Goal: Transaction & Acquisition: Book appointment/travel/reservation

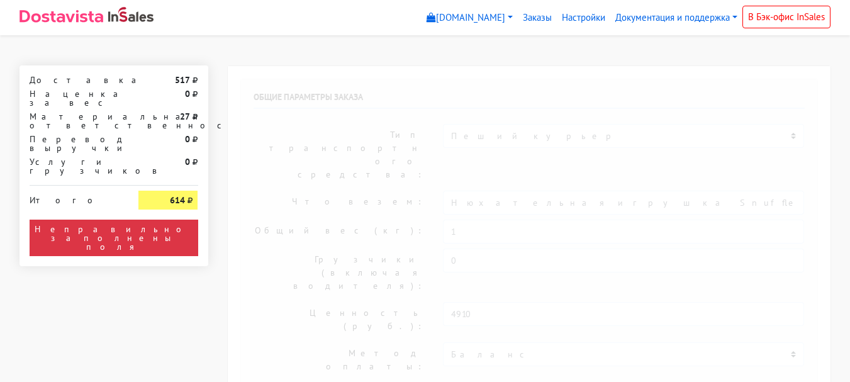
select select "11:00"
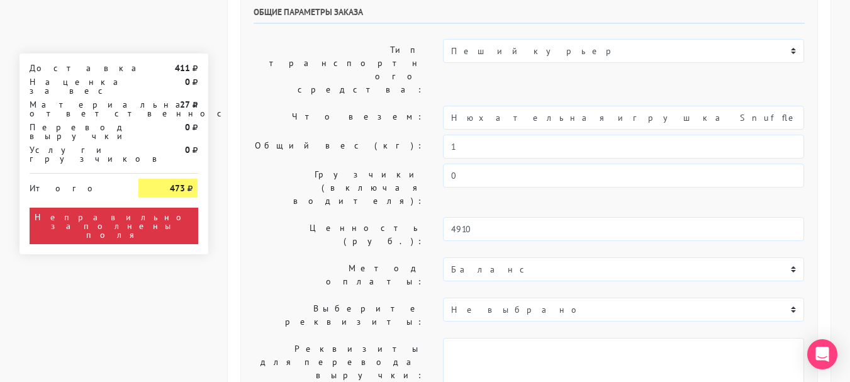
scroll to position [63, 0]
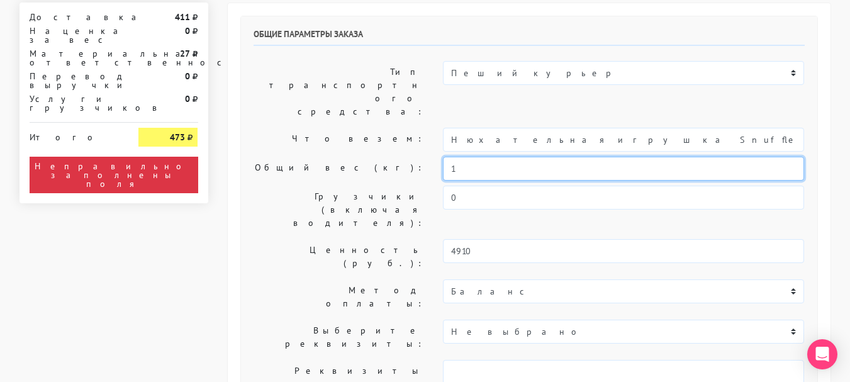
click at [502, 157] on input "1" at bounding box center [623, 169] width 361 height 24
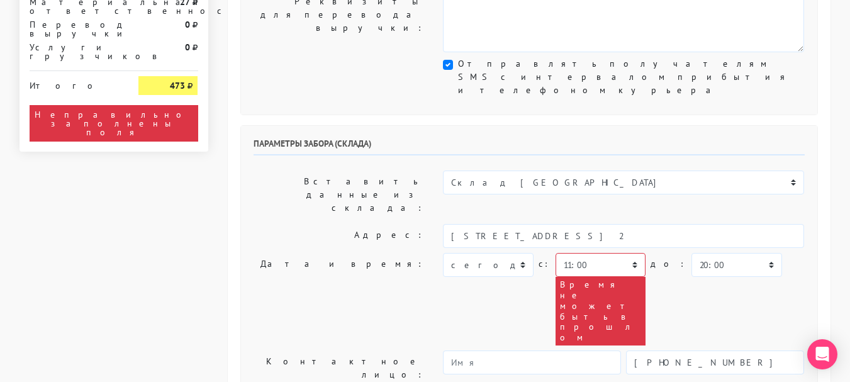
scroll to position [504, 0]
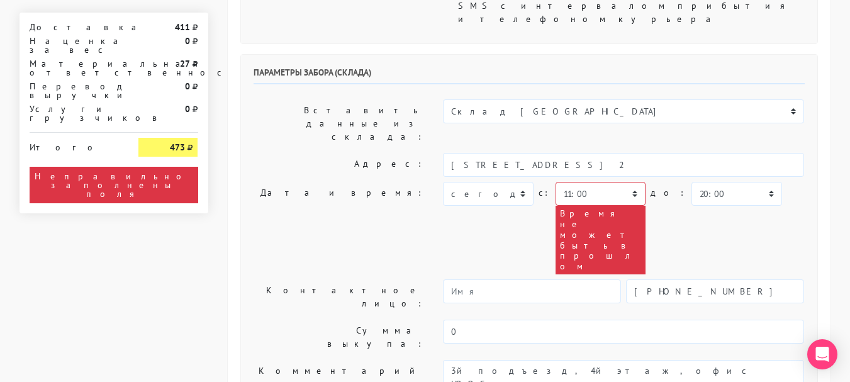
type input "0,8"
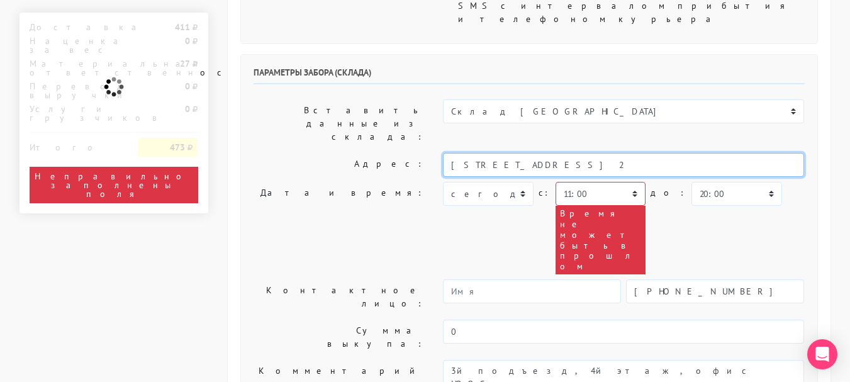
click at [591, 153] on input "[STREET_ADDRESS] 2" at bounding box center [623, 165] width 361 height 24
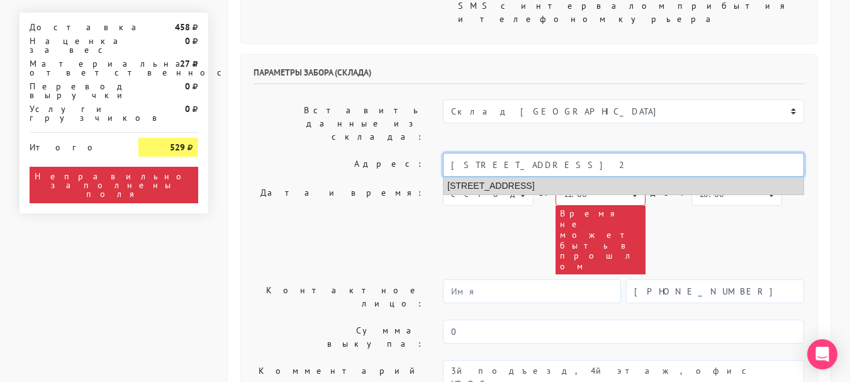
click at [572, 177] on li "[STREET_ADDRESS]" at bounding box center [624, 185] width 360 height 17
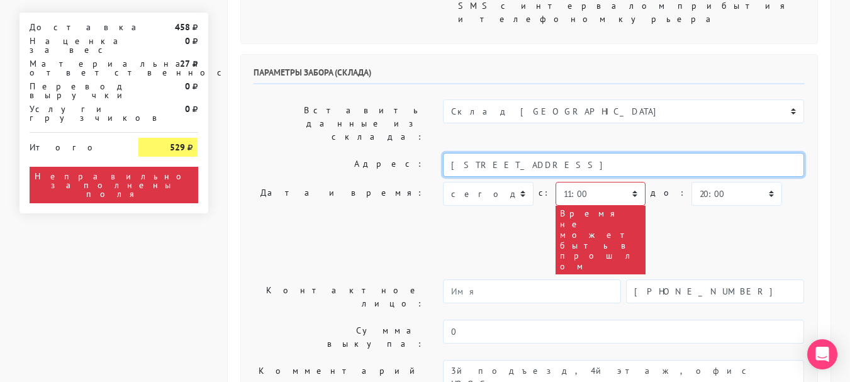
type input "[STREET_ADDRESS]"
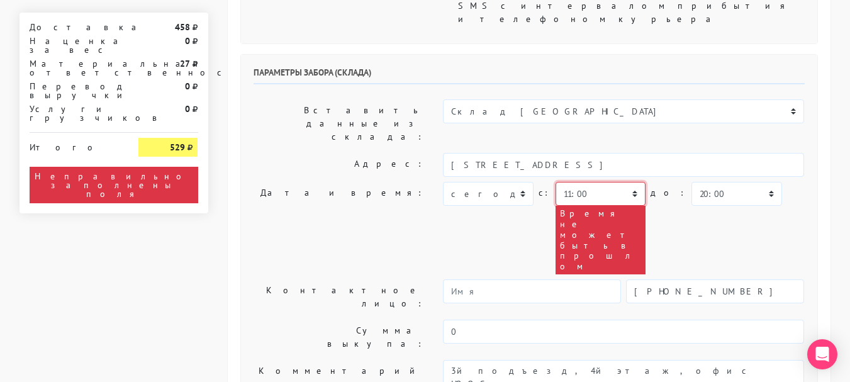
click at [577, 182] on select "00:00 00:30 01:00 01:30 02:00 02:30 03:00 03:30 04:00 04:30 05:00 05:30 06:00 0…" at bounding box center [601, 194] width 90 height 24
select select "19:00"
click at [556, 182] on select "00:00 00:30 01:00 01:30 02:00 02:30 03:00 03:30 04:00 04:30 05:00 05:30 06:00 0…" at bounding box center [601, 194] width 90 height 24
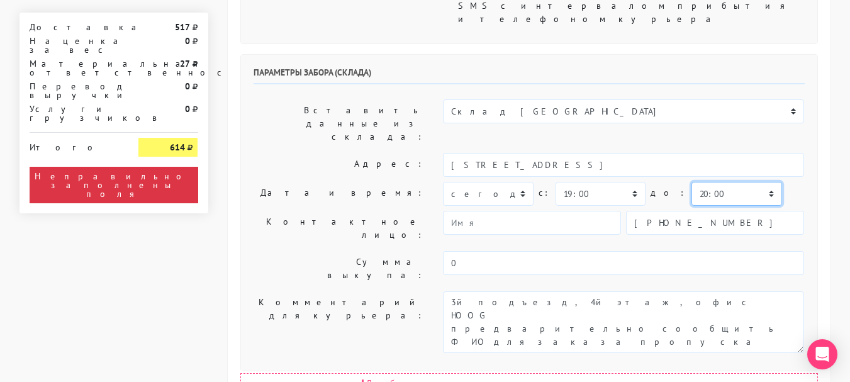
click at [692, 182] on select "00:00 00:30 01:00 01:30 02:00 02:30 03:00 03:30 04:00 04:30 05:00 05:30 06:00 0…" at bounding box center [737, 194] width 90 height 24
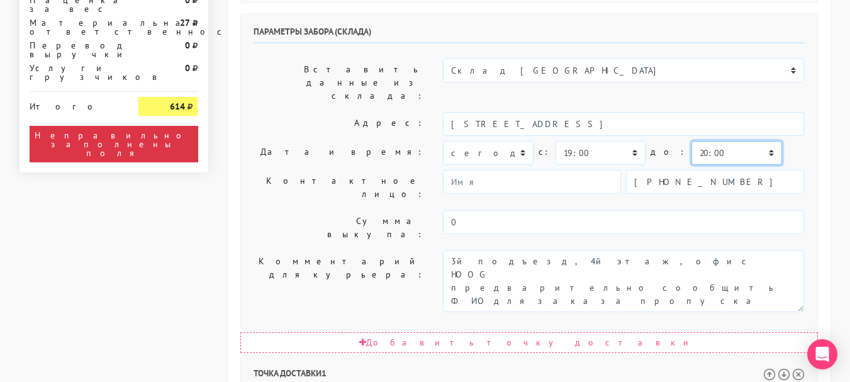
scroll to position [566, 0]
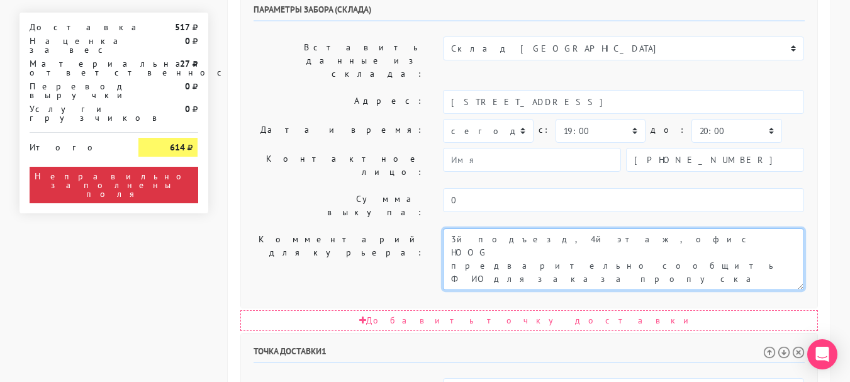
click at [457, 228] on textarea "3й подъезд, 4й этаж, офис HOOG предварительно сообщить ФИО для заказа пропуска" at bounding box center [623, 259] width 361 height 62
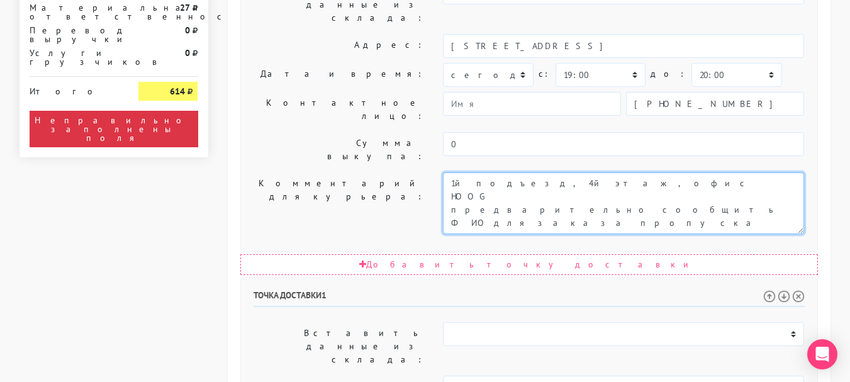
scroll to position [692, 0]
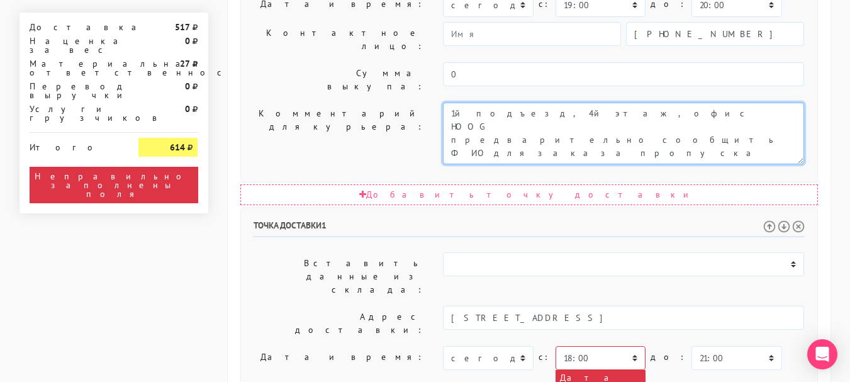
type textarea "1й подъезд, 4й этаж, офис HOOG предварительно сообщить ФИО для заказа пропуска"
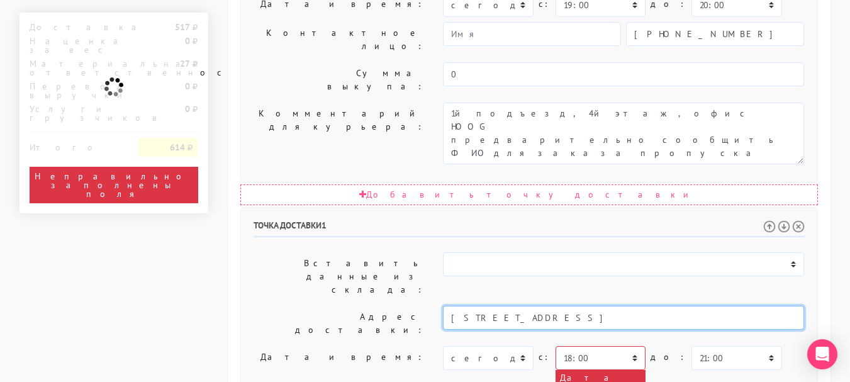
click at [644, 306] on input "[STREET_ADDRESS]" at bounding box center [623, 318] width 361 height 24
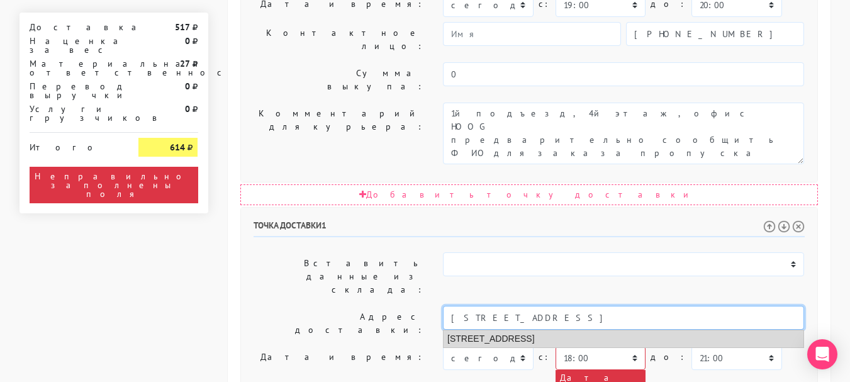
click at [630, 330] on li "[STREET_ADDRESS]" at bounding box center [624, 338] width 360 height 17
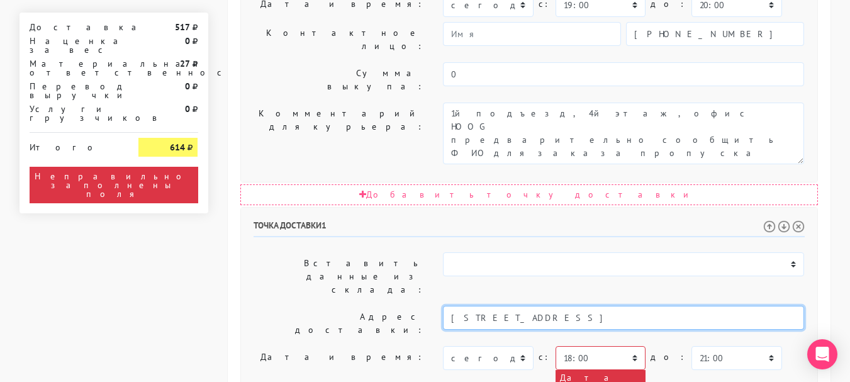
type input "[STREET_ADDRESS]"
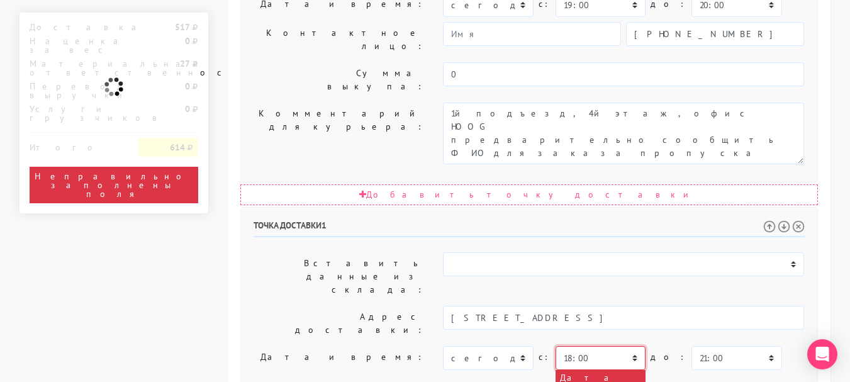
click at [616, 346] on select "00:00 00:30 01:00 01:30 02:00 02:30 03:00 03:30 04:00 04:30 05:00 05:30 06:00 0…" at bounding box center [601, 358] width 90 height 24
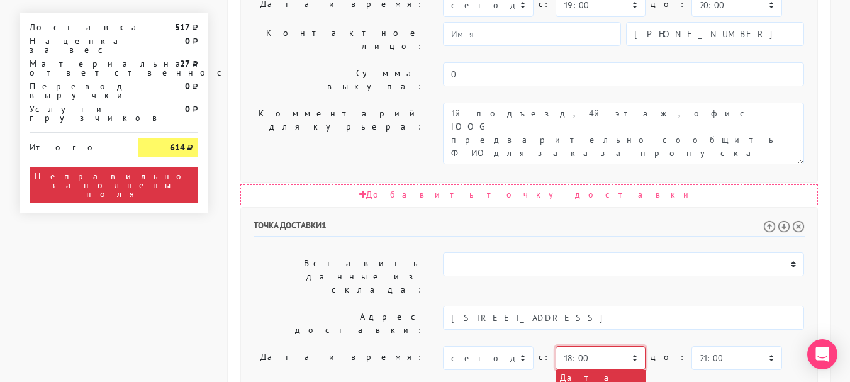
select select "19:00"
click at [556, 346] on select "00:00 00:30 01:00 01:30 02:00 02:30 03:00 03:30 04:00 04:30 05:00 05:30 06:00 0…" at bounding box center [601, 358] width 90 height 24
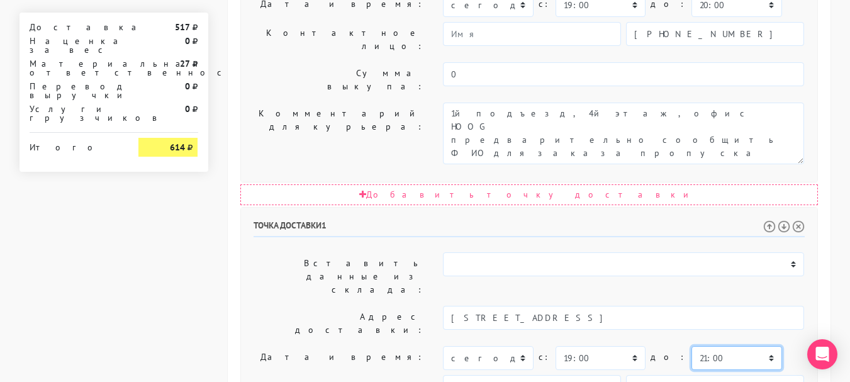
click at [697, 346] on select "00:00 00:30 01:00 01:30 02:00 02:30 03:00 03:30 04:00 04:30 05:00 05:30 06:00 0…" at bounding box center [737, 358] width 90 height 24
click at [692, 346] on select "00:00 00:30 01:00 01:30 02:00 02:30 03:00 03:30 04:00 04:30 05:00 05:30 06:00 0…" at bounding box center [737, 358] width 90 height 24
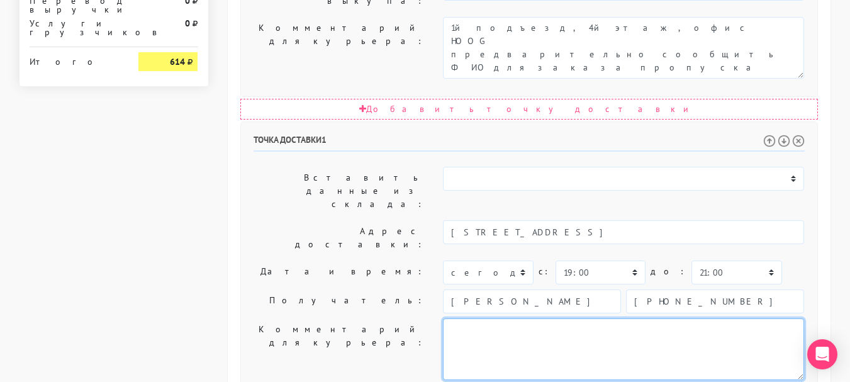
scroll to position [779, 0]
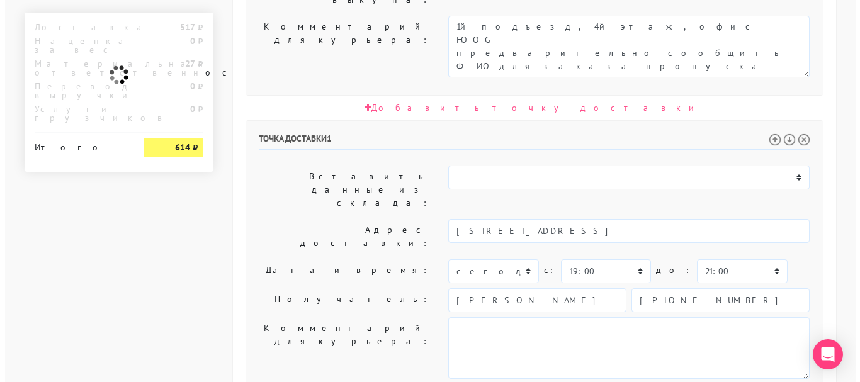
scroll to position [0, 0]
